Goal: Check status: Check status

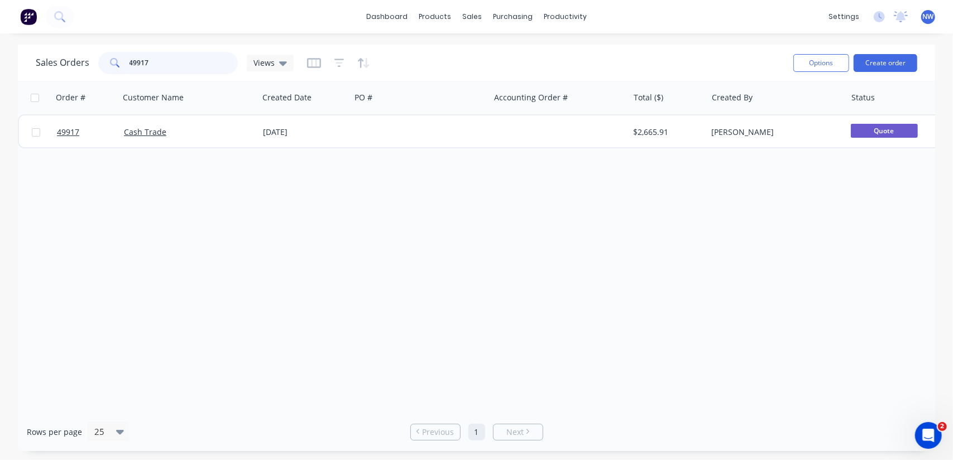
click at [159, 63] on input "49917" at bounding box center [183, 63] width 109 height 22
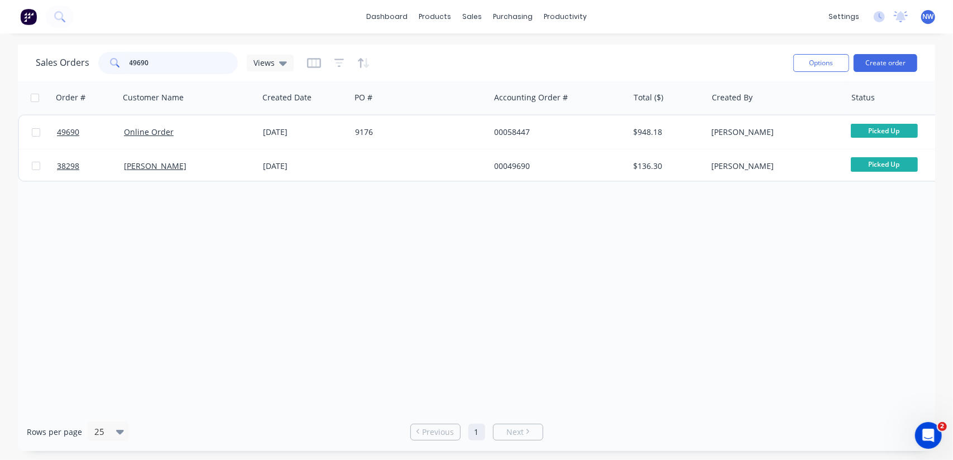
click at [161, 61] on input "49690" at bounding box center [183, 63] width 109 height 22
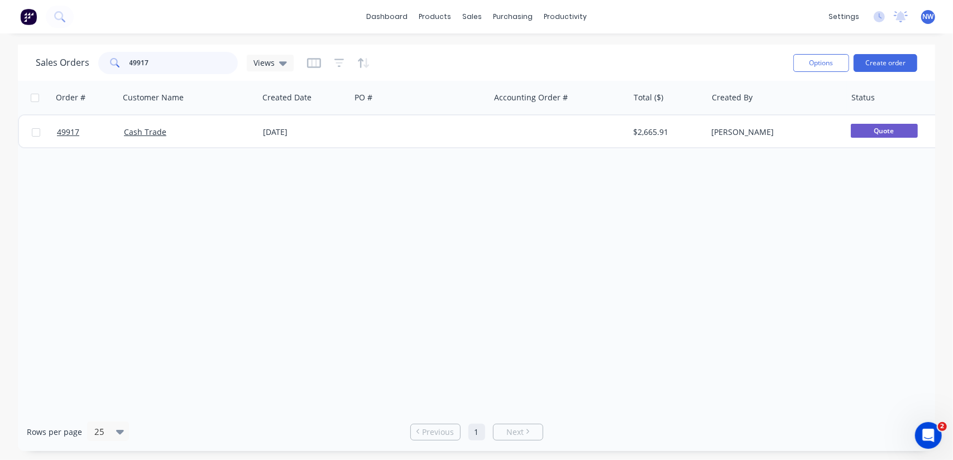
drag, startPoint x: 161, startPoint y: 57, endPoint x: 64, endPoint y: 40, distance: 98.6
click at [59, 62] on div "Sales Orders 49917 Views" at bounding box center [165, 63] width 258 height 22
type input "58657"
drag, startPoint x: 172, startPoint y: 65, endPoint x: 74, endPoint y: 75, distance: 98.2
click at [74, 75] on div "Sales Orders 58657 Views" at bounding box center [410, 62] width 748 height 27
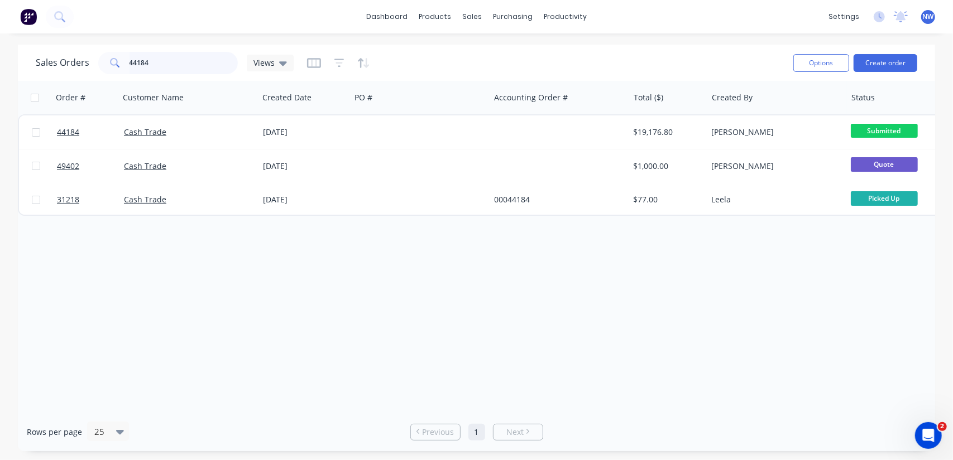
click at [178, 60] on input "44184" at bounding box center [183, 63] width 109 height 22
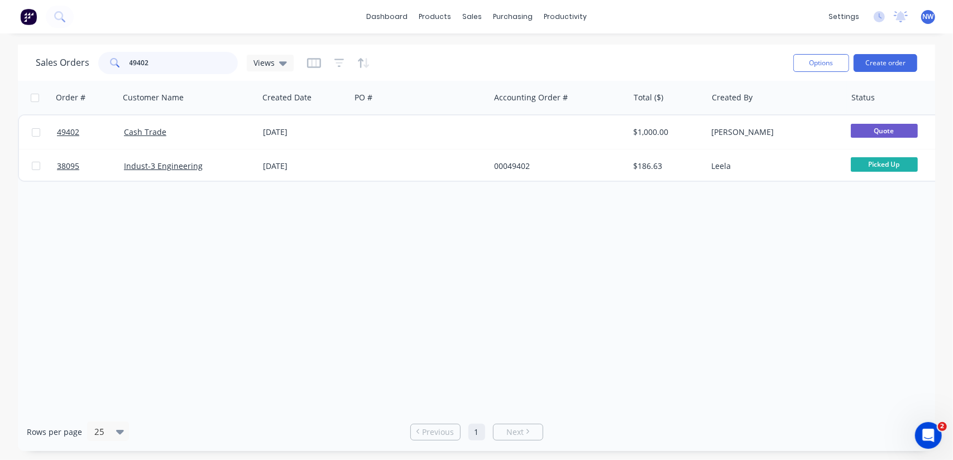
click at [177, 60] on input "49402" at bounding box center [183, 63] width 109 height 22
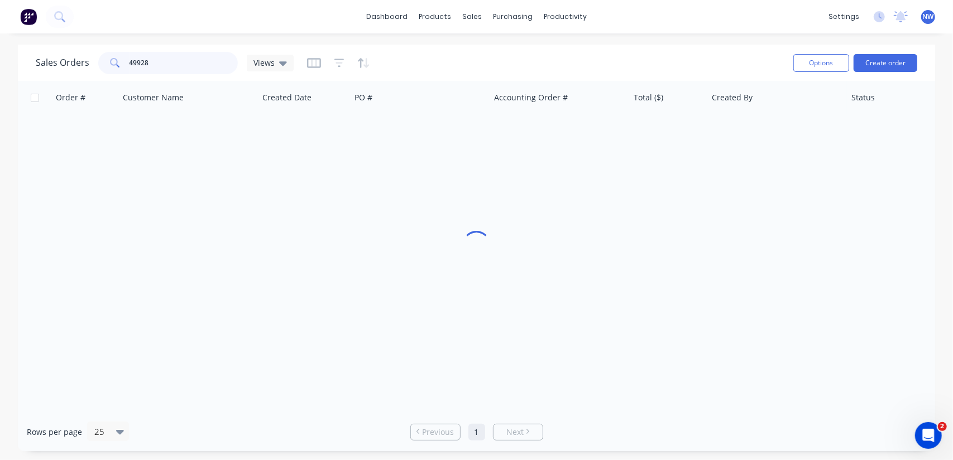
type input "49928"
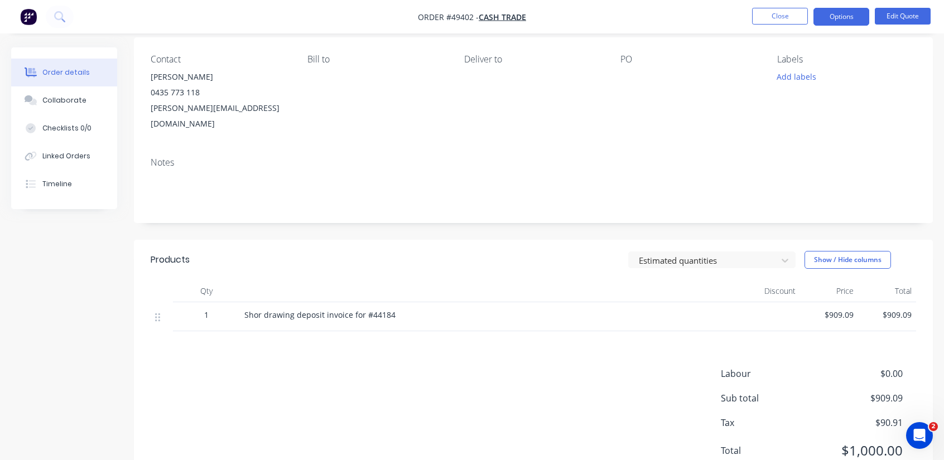
scroll to position [116, 0]
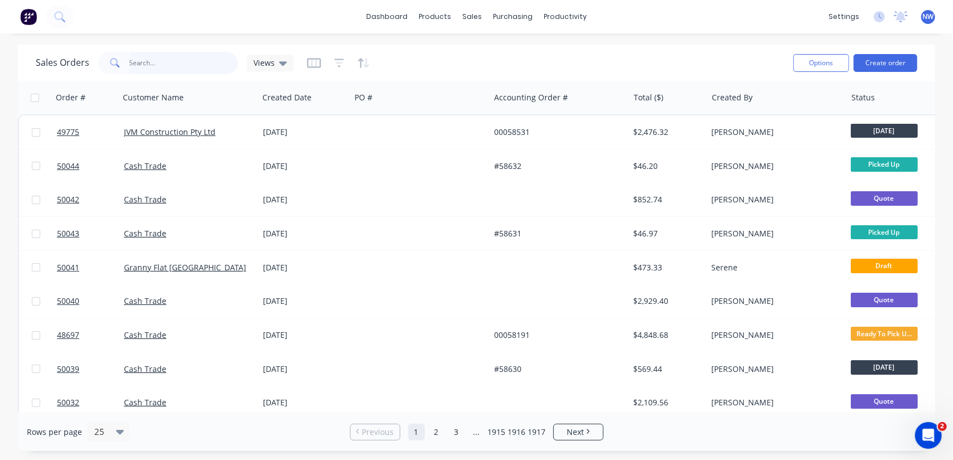
click at [136, 65] on input "text" at bounding box center [183, 63] width 109 height 22
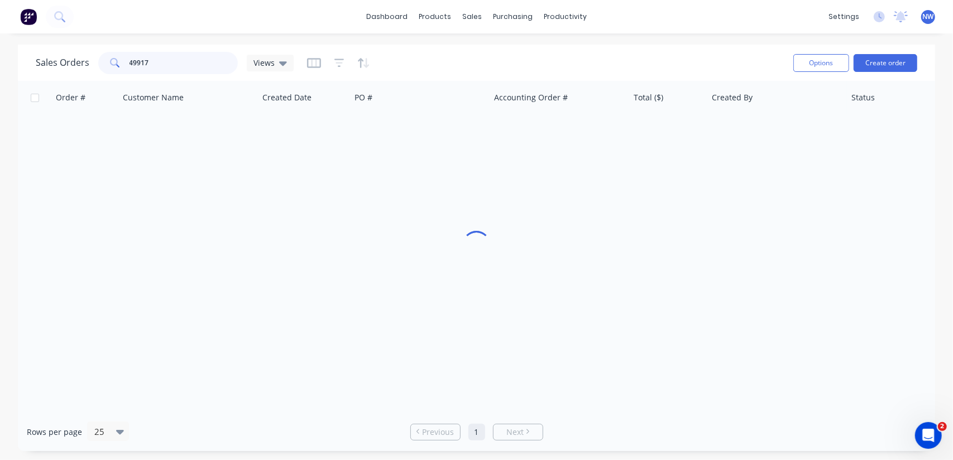
type input "49917"
drag, startPoint x: 181, startPoint y: 60, endPoint x: 88, endPoint y: 68, distance: 93.5
click at [88, 68] on div "Sales Orders 49917 Views" at bounding box center [165, 63] width 258 height 22
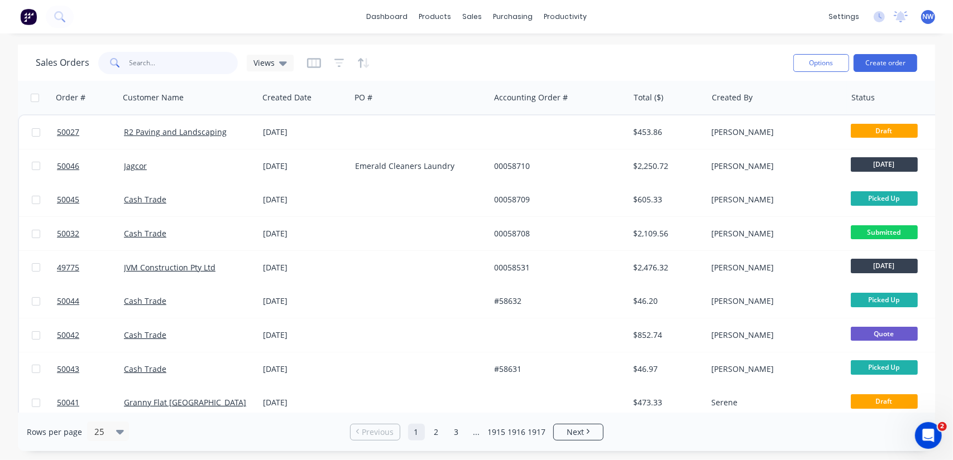
click at [164, 58] on input "text" at bounding box center [183, 63] width 109 height 22
click at [313, 59] on icon "button" at bounding box center [314, 63] width 14 height 10
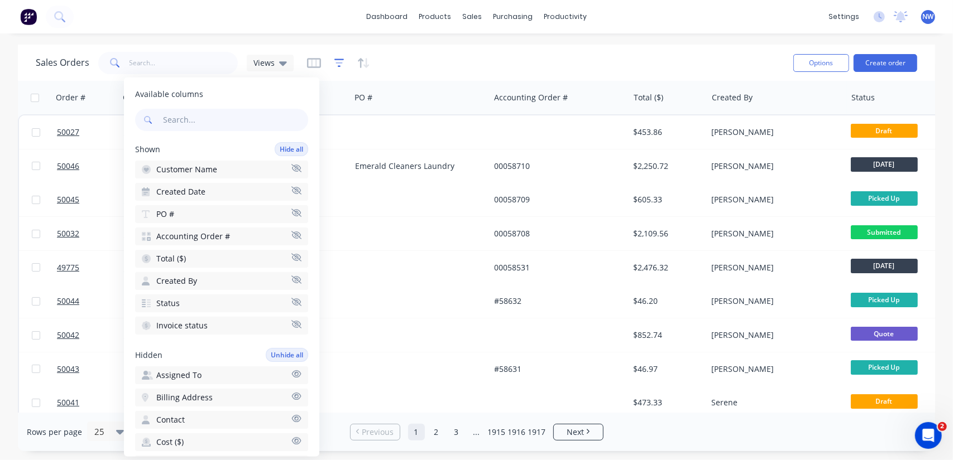
click at [337, 64] on icon "button" at bounding box center [339, 62] width 10 height 11
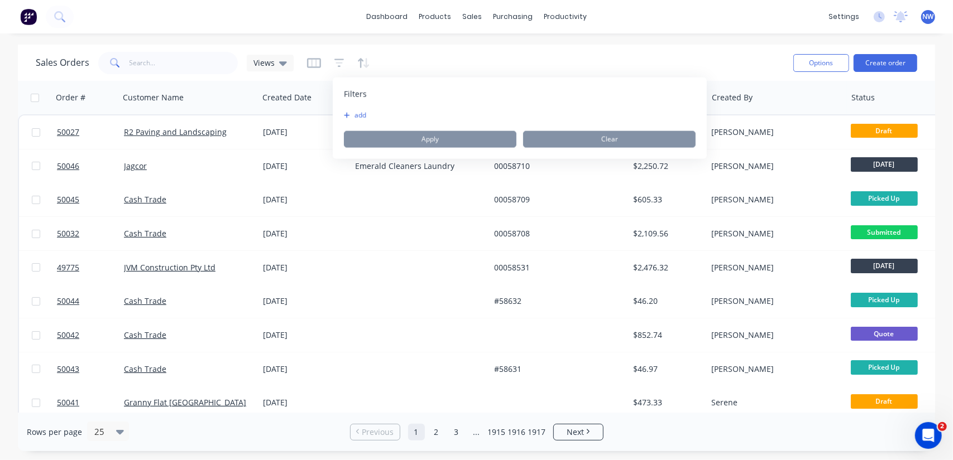
click at [356, 113] on button "add" at bounding box center [358, 115] width 28 height 9
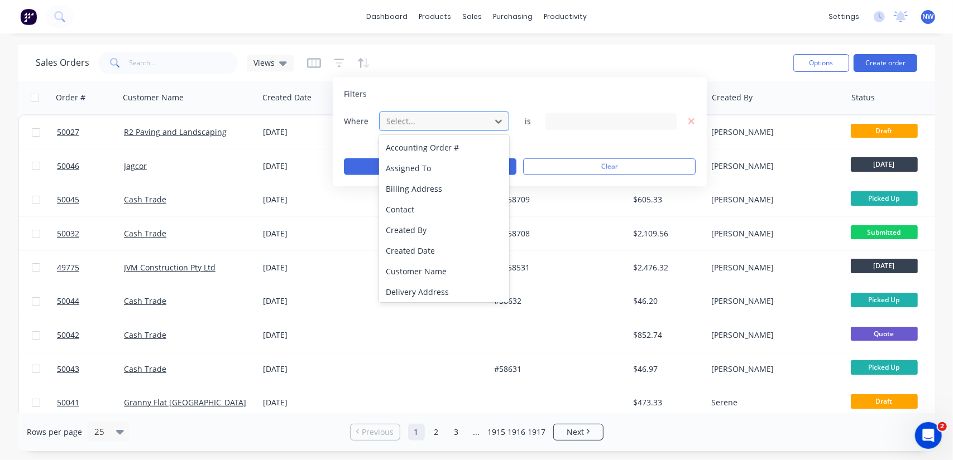
click at [429, 120] on div at bounding box center [435, 121] width 100 height 14
click at [417, 241] on div "Created Date" at bounding box center [444, 251] width 131 height 21
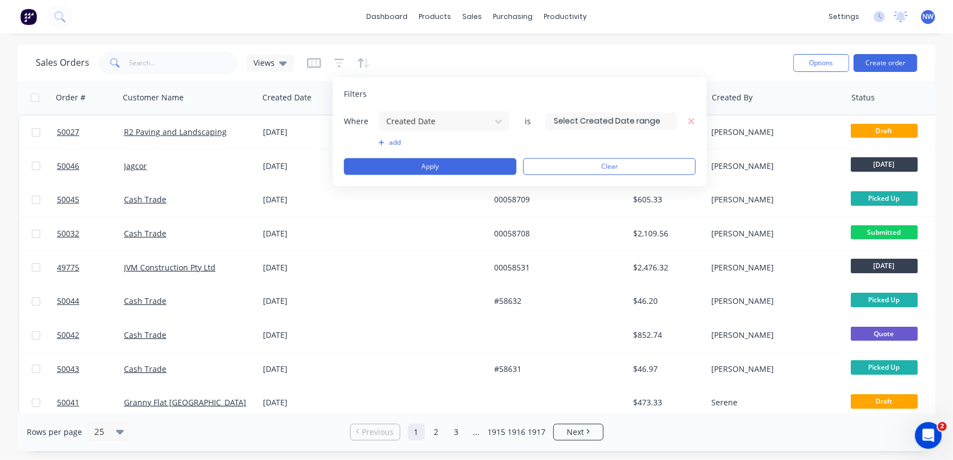
click at [627, 121] on input at bounding box center [611, 121] width 130 height 17
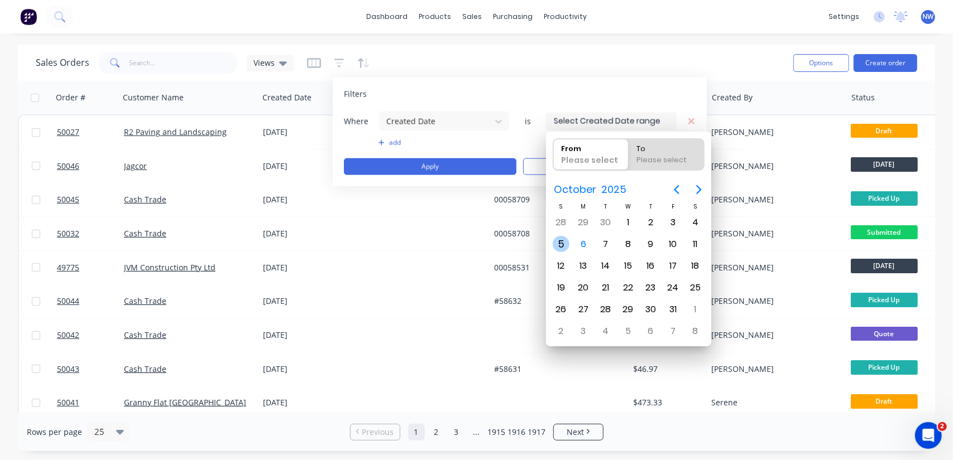
click at [556, 239] on div "5" at bounding box center [560, 244] width 17 height 17
type input "05/10/25"
radio input "false"
radio input "true"
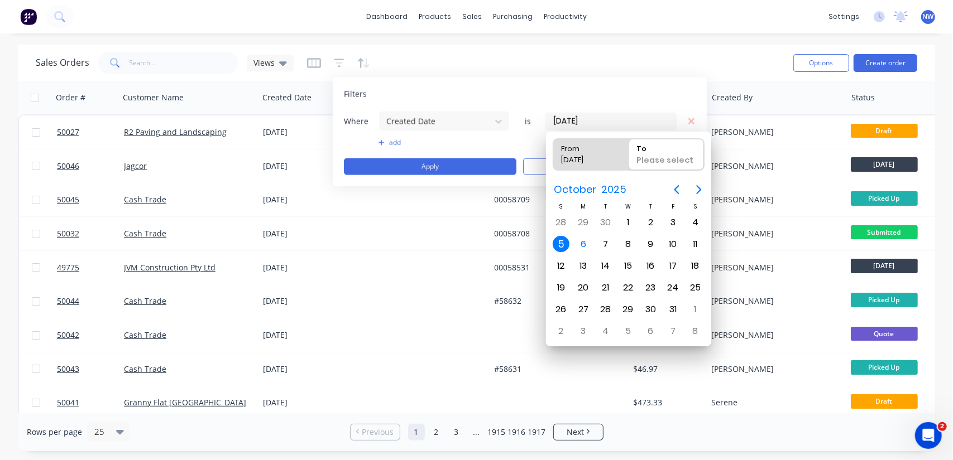
click at [674, 44] on div "dashboard products sales purchasing productivity dashboard products Product Cat…" at bounding box center [476, 230] width 953 height 460
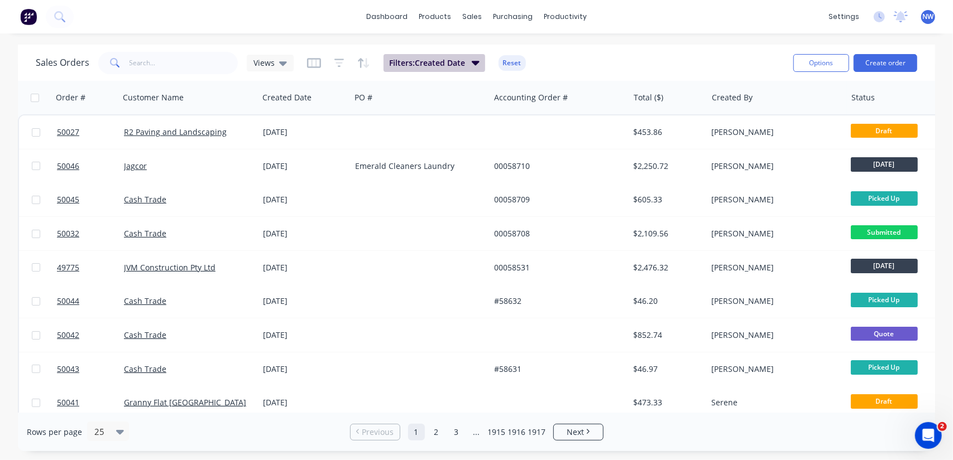
click at [446, 56] on button "Filters: Created Date" at bounding box center [434, 63] width 102 height 18
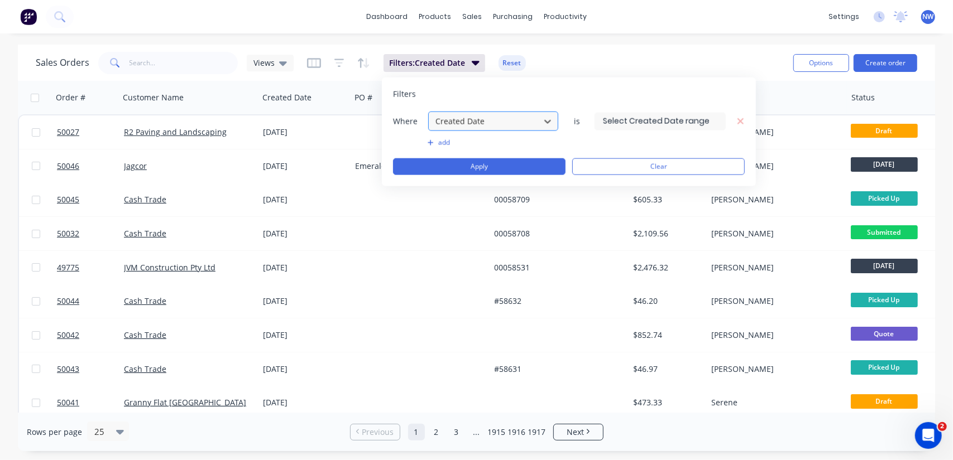
click at [508, 120] on div at bounding box center [484, 121] width 100 height 14
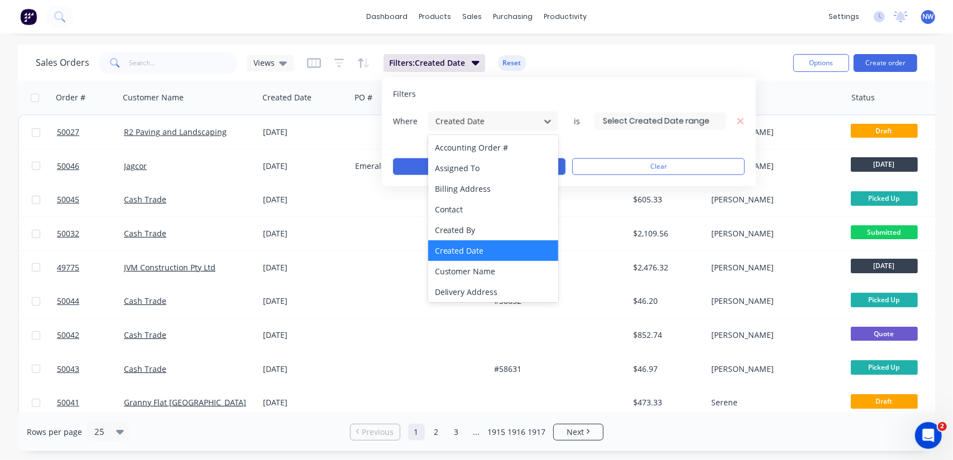
click at [463, 249] on div "Created Date" at bounding box center [493, 251] width 131 height 21
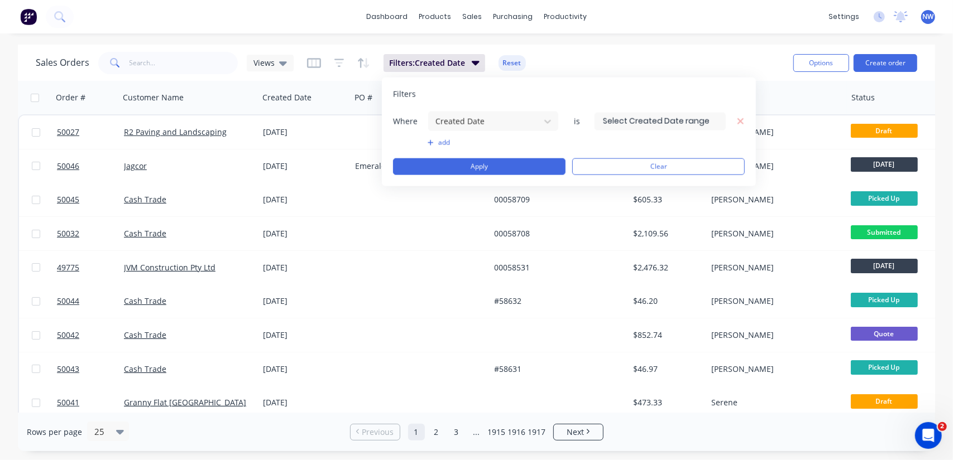
click at [652, 129] on label at bounding box center [659, 121] width 131 height 18
click at [652, 129] on input at bounding box center [660, 121] width 130 height 17
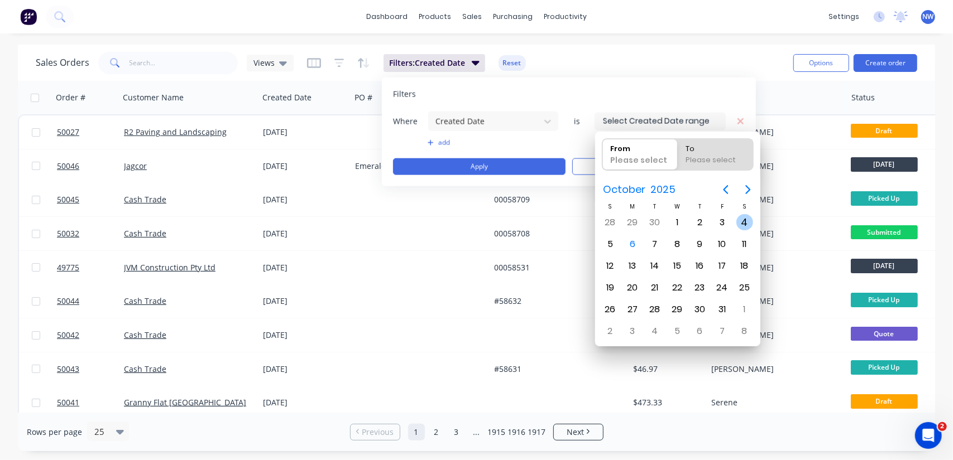
click at [746, 221] on div "4" at bounding box center [744, 222] width 17 height 17
type input "04/10/25"
radio input "false"
radio input "true"
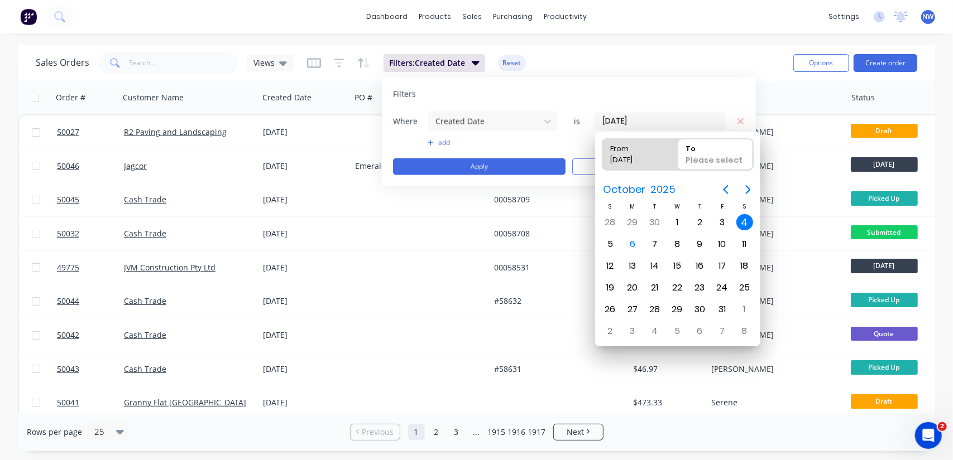
click at [742, 220] on div "4" at bounding box center [744, 222] width 17 height 17
type input "04/10/25 - 04/10/25"
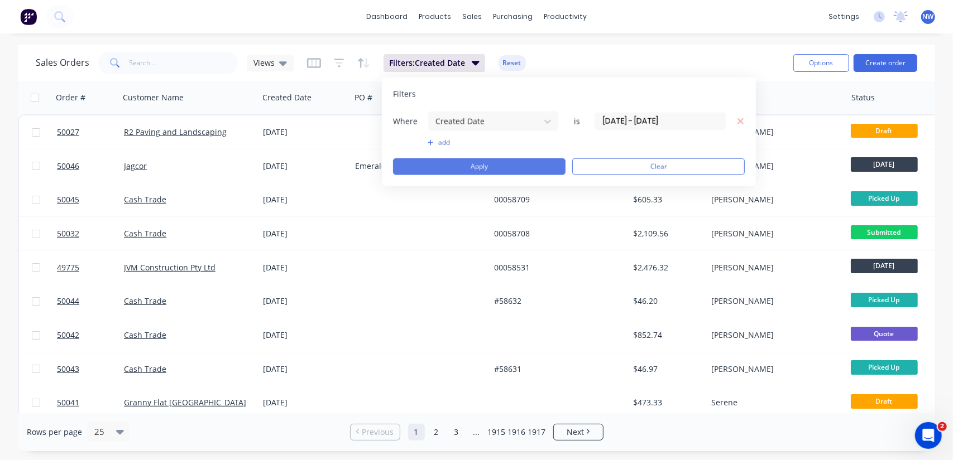
click at [491, 161] on button "Apply" at bounding box center [479, 166] width 172 height 17
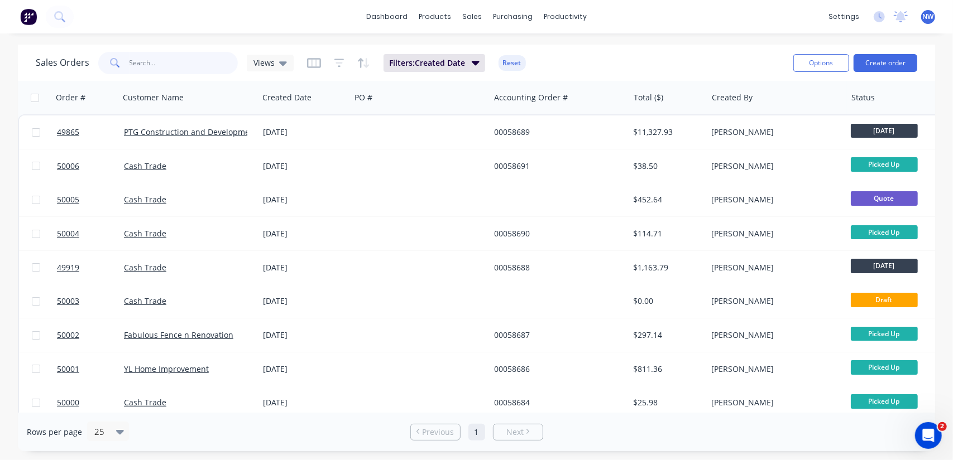
click at [155, 62] on input "text" at bounding box center [183, 63] width 109 height 22
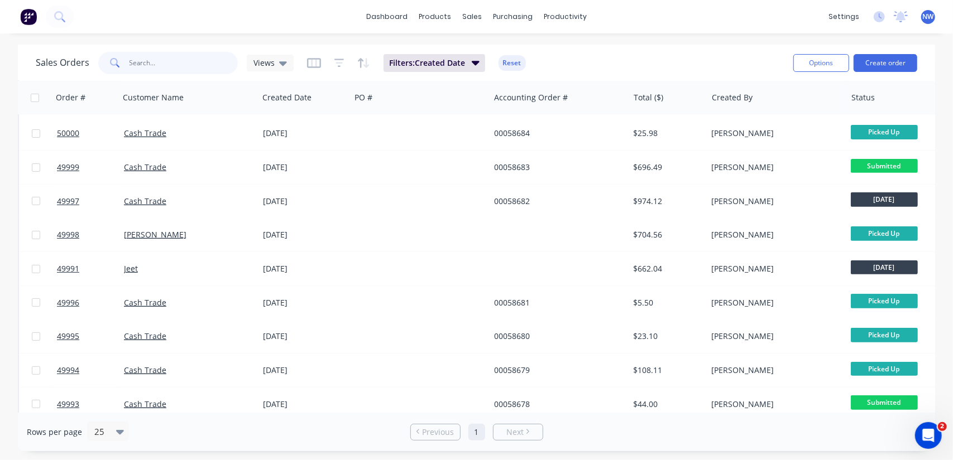
scroll to position [384, 0]
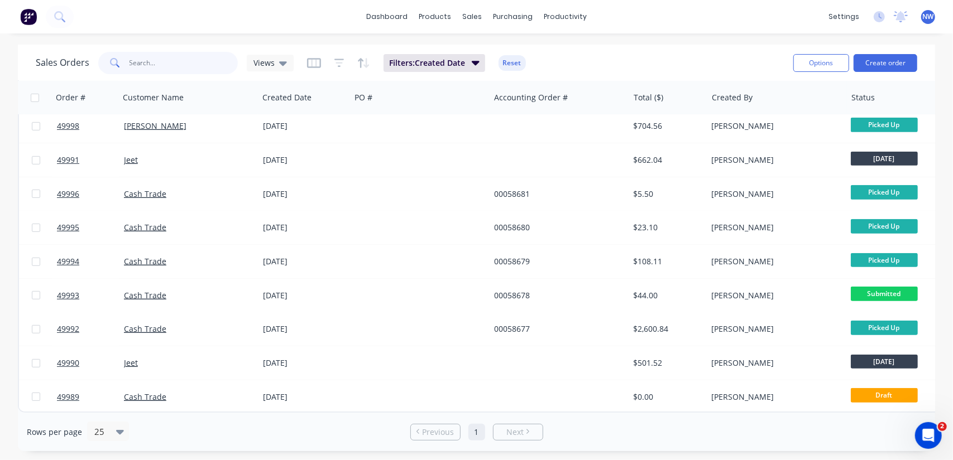
click at [166, 62] on input "text" at bounding box center [183, 63] width 109 height 22
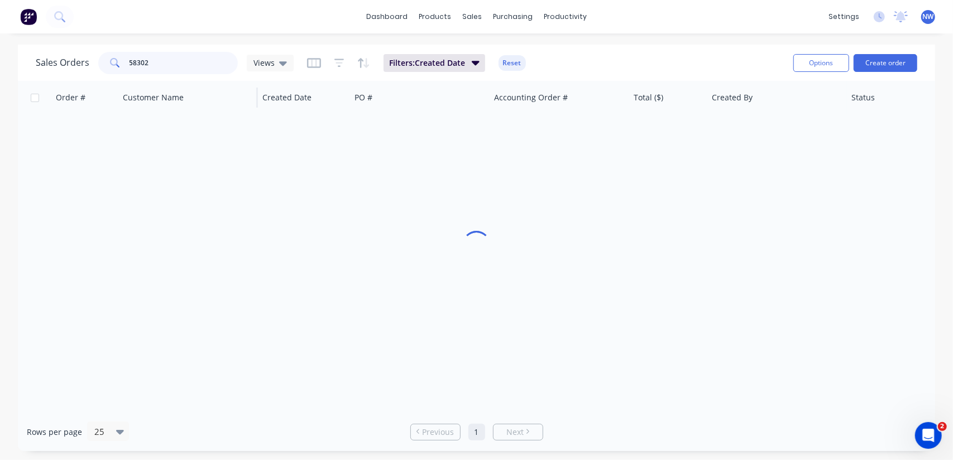
scroll to position [0, 0]
click at [513, 61] on button "Reset" at bounding box center [511, 63] width 27 height 16
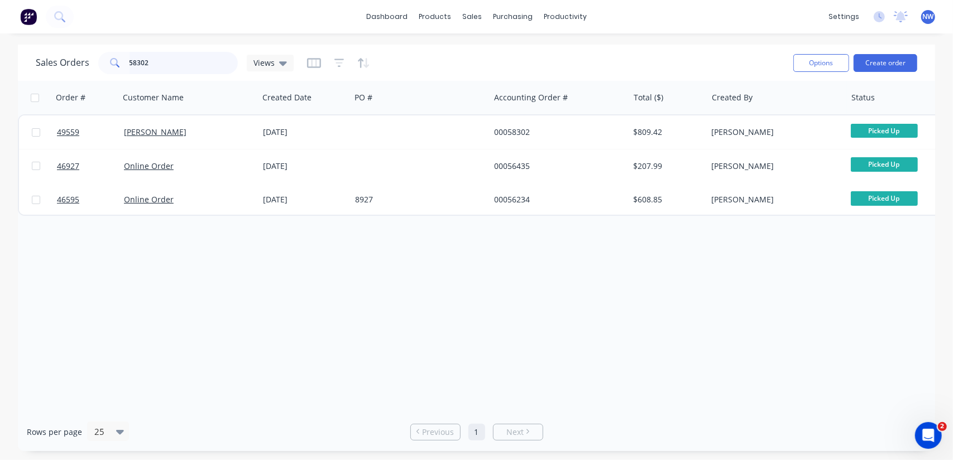
drag, startPoint x: 168, startPoint y: 57, endPoint x: 119, endPoint y: 55, distance: 48.6
click at [119, 55] on div "58302" at bounding box center [168, 63] width 140 height 22
paste input "4924"
drag, startPoint x: 153, startPoint y: 60, endPoint x: 100, endPoint y: 55, distance: 52.7
click at [102, 61] on div "49242" at bounding box center [168, 63] width 140 height 22
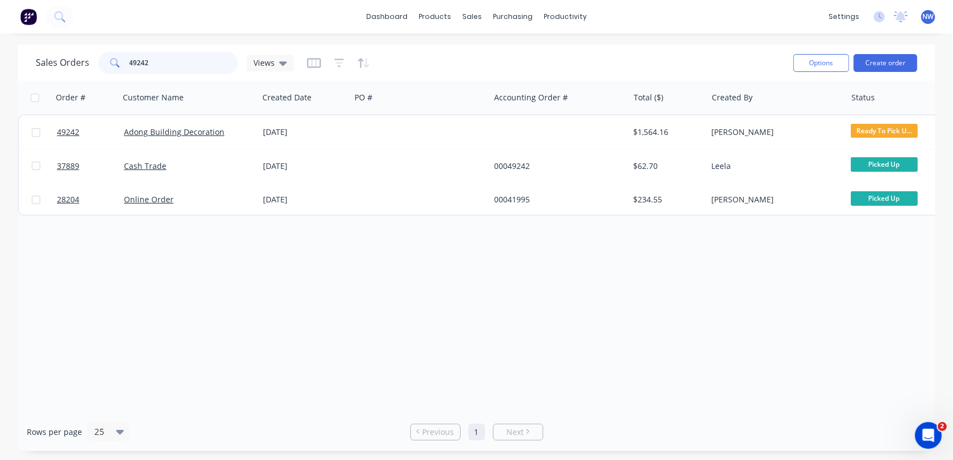
paste input "17"
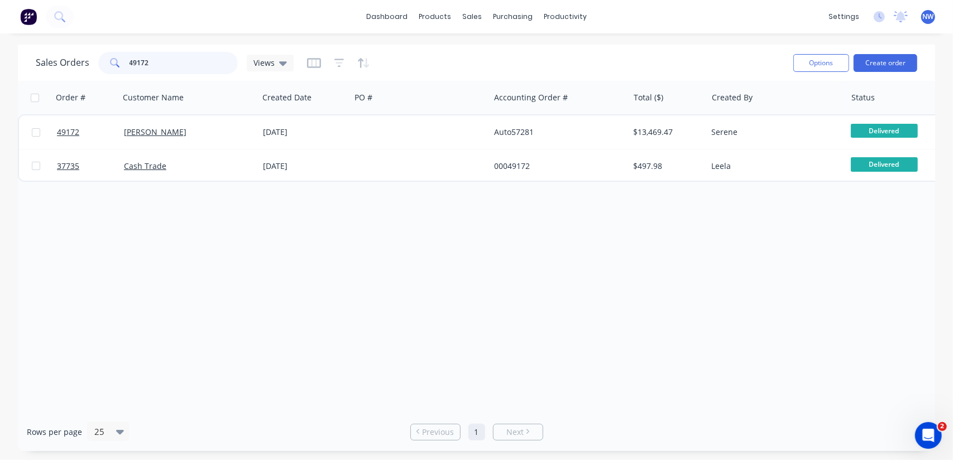
drag, startPoint x: 177, startPoint y: 62, endPoint x: 64, endPoint y: 63, distance: 113.3
click at [64, 63] on div "Sales Orders 49172 Views" at bounding box center [165, 63] width 258 height 22
paste input "603"
type input "49603"
drag, startPoint x: 156, startPoint y: 60, endPoint x: 94, endPoint y: 61, distance: 62.0
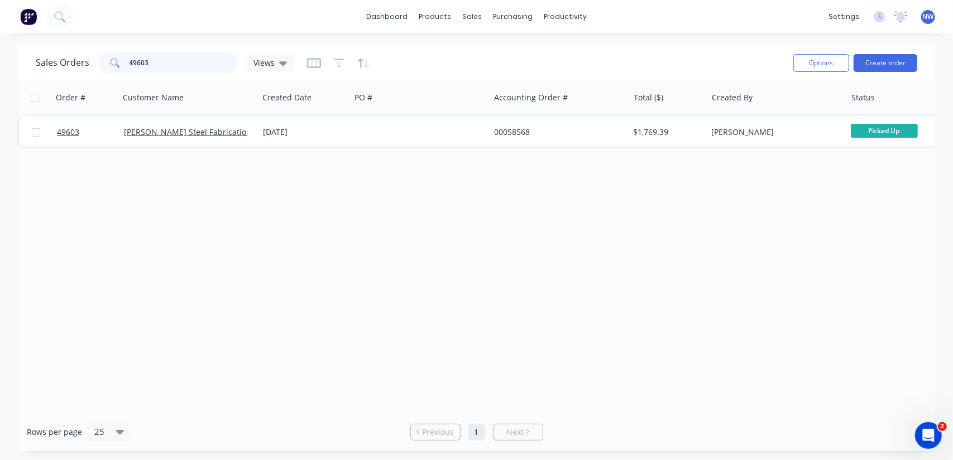
click at [94, 61] on div "Sales Orders 49603 Views" at bounding box center [165, 63] width 258 height 22
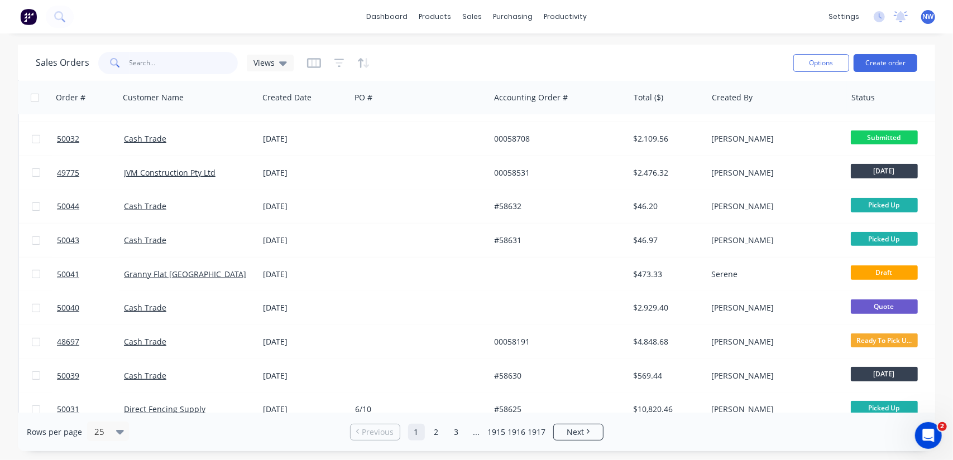
scroll to position [553, 0]
